Goal: Find specific page/section: Find specific page/section

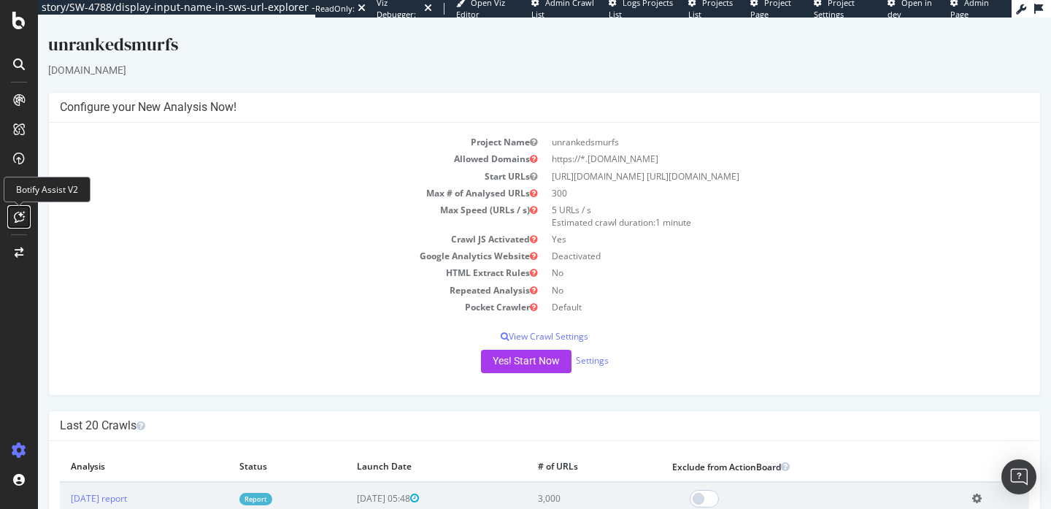
click at [21, 210] on div at bounding box center [18, 216] width 23 height 23
click at [57, 185] on div "Botify Assist V2" at bounding box center [47, 190] width 87 height 26
